Goal: Check status: Check status

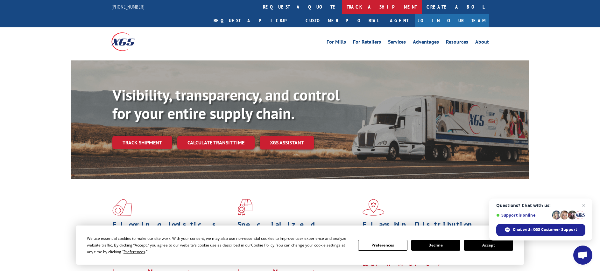
click at [342, 9] on link "track a shipment" at bounding box center [382, 7] width 80 height 14
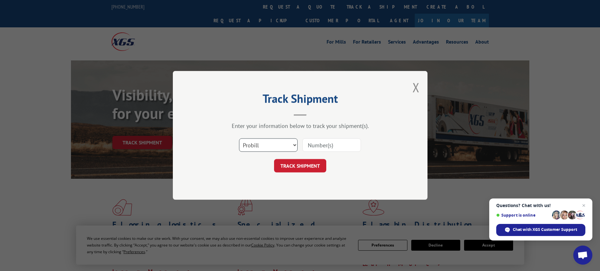
click at [295, 145] on select "Select category... Probill BOL PO" at bounding box center [268, 145] width 59 height 13
select select "bol"
click at [239, 139] on select "Select category... Probill BOL PO" at bounding box center [268, 145] width 59 height 13
click at [315, 144] on input at bounding box center [331, 145] width 59 height 13
type input "6200037012"
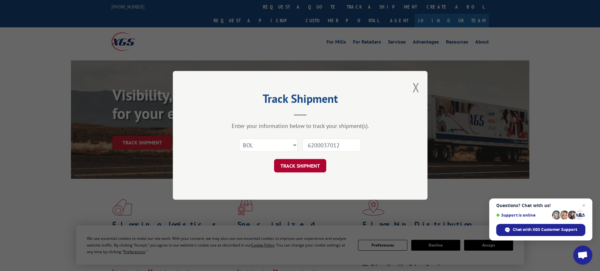
click at [290, 166] on button "TRACK SHIPMENT" at bounding box center [300, 165] width 52 height 13
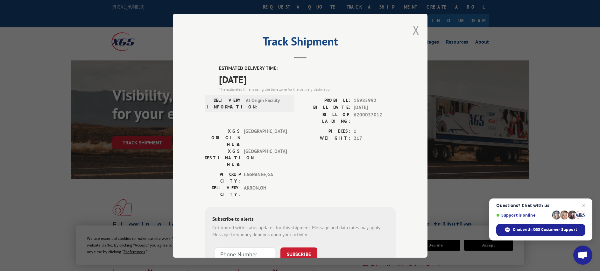
click at [414, 27] on button "Close modal" at bounding box center [416, 30] width 7 height 17
